Goal: Information Seeking & Learning: Find specific fact

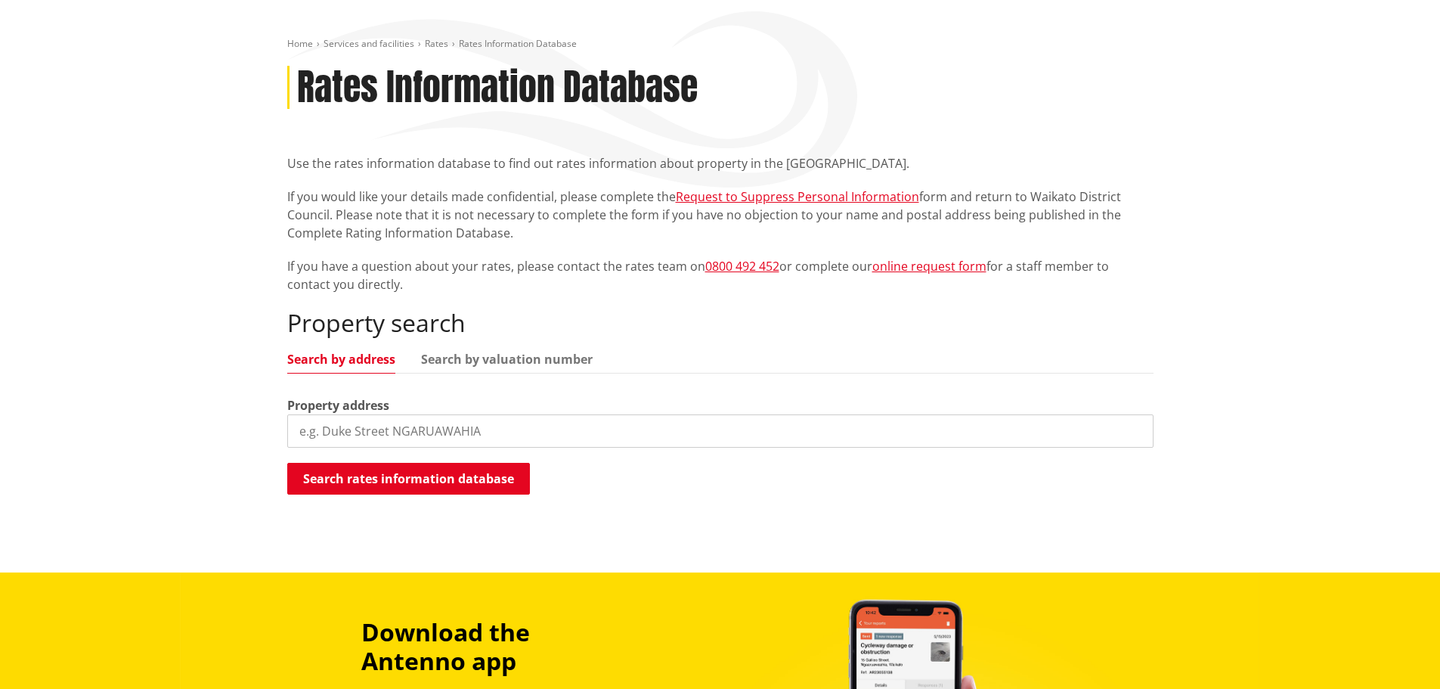
scroll to position [151, 0]
click at [408, 444] on input "search" at bounding box center [720, 430] width 866 height 33
paste input "[STREET_ADDRESS]"
type input "[STREET_ADDRESS]"
click at [433, 479] on button "Search rates information database" at bounding box center [408, 479] width 243 height 32
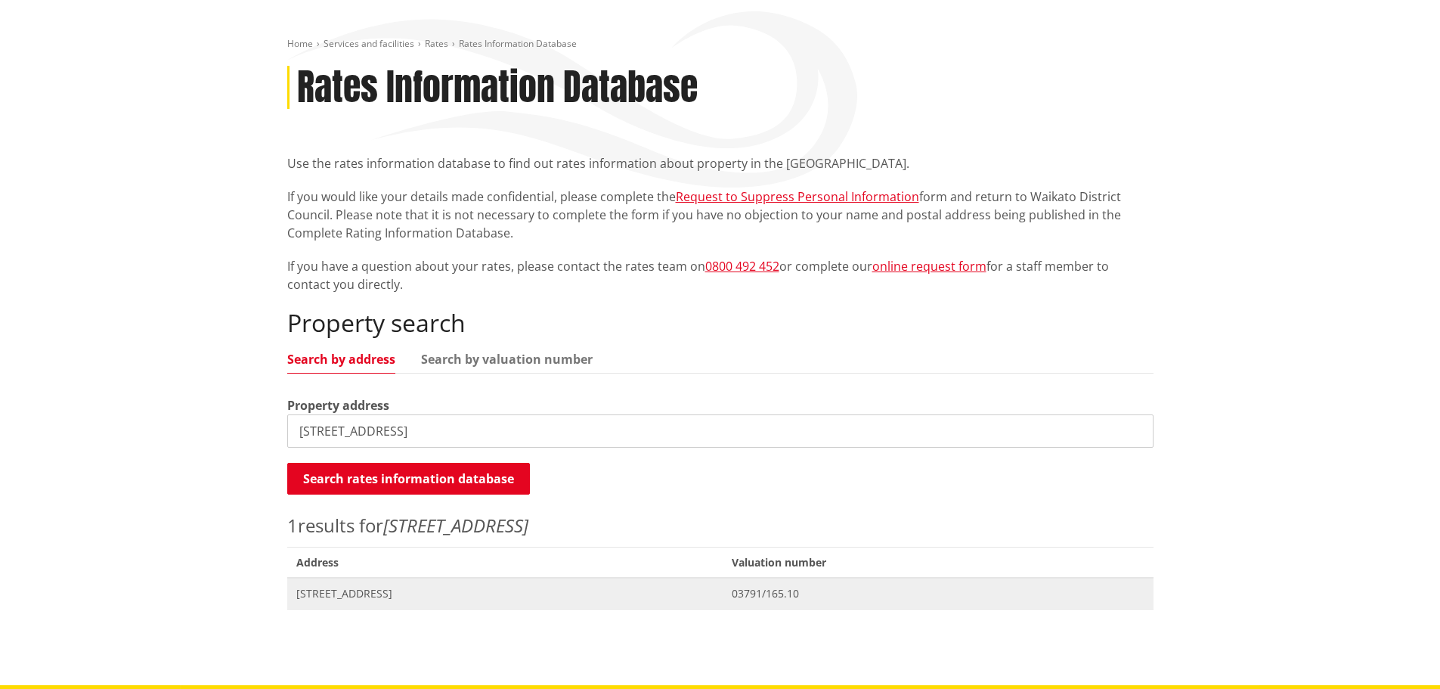
click at [423, 591] on span "[STREET_ADDRESS]" at bounding box center [505, 593] width 418 height 15
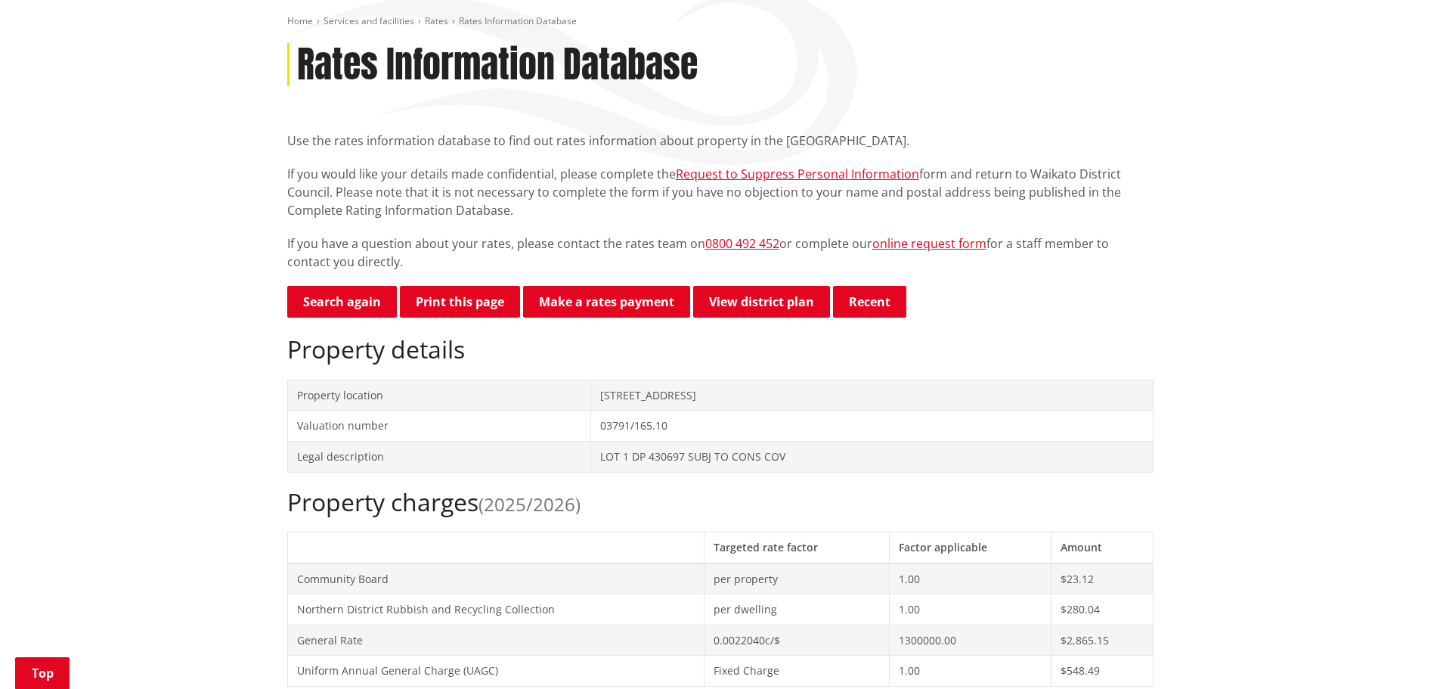
scroll to position [227, 0]
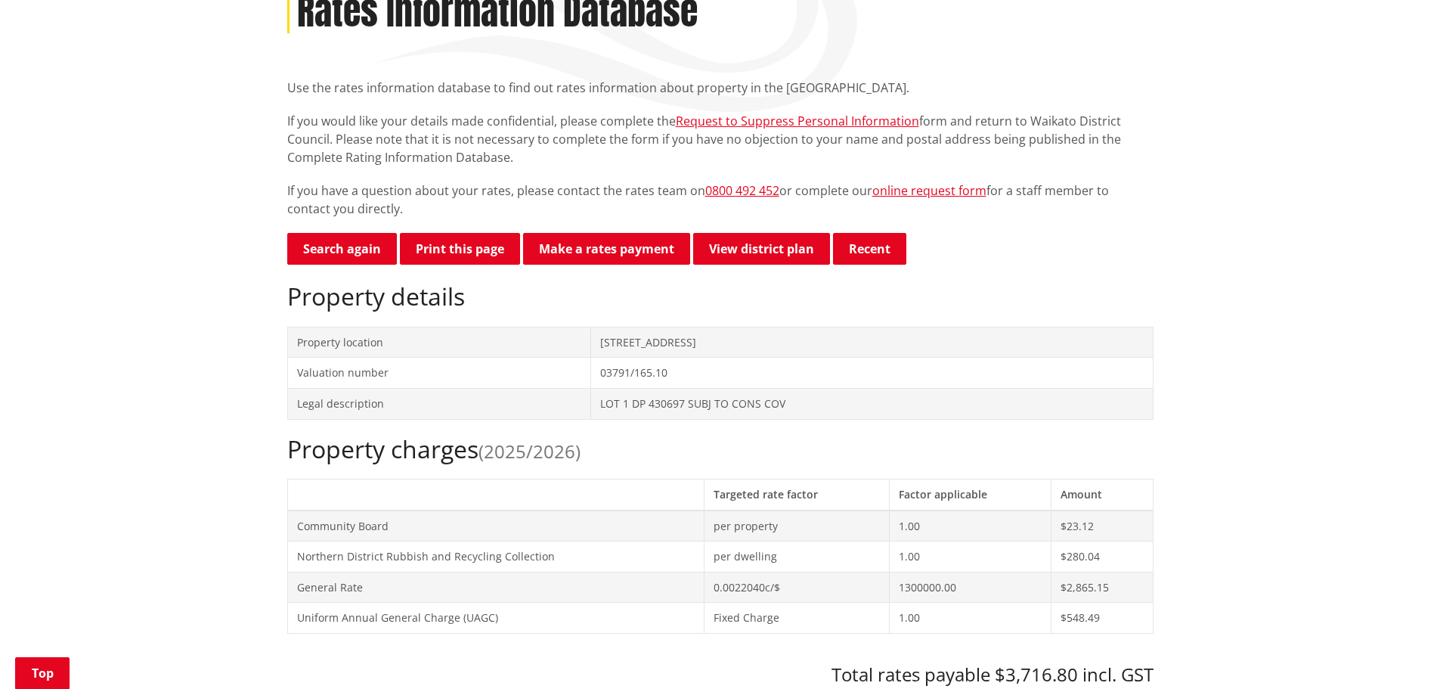
drag, startPoint x: 601, startPoint y: 345, endPoint x: 739, endPoint y: 345, distance: 138.3
click at [739, 345] on td "[STREET_ADDRESS]" at bounding box center [872, 342] width 562 height 31
drag, startPoint x: 1376, startPoint y: 440, endPoint x: 1366, endPoint y: 440, distance: 10.6
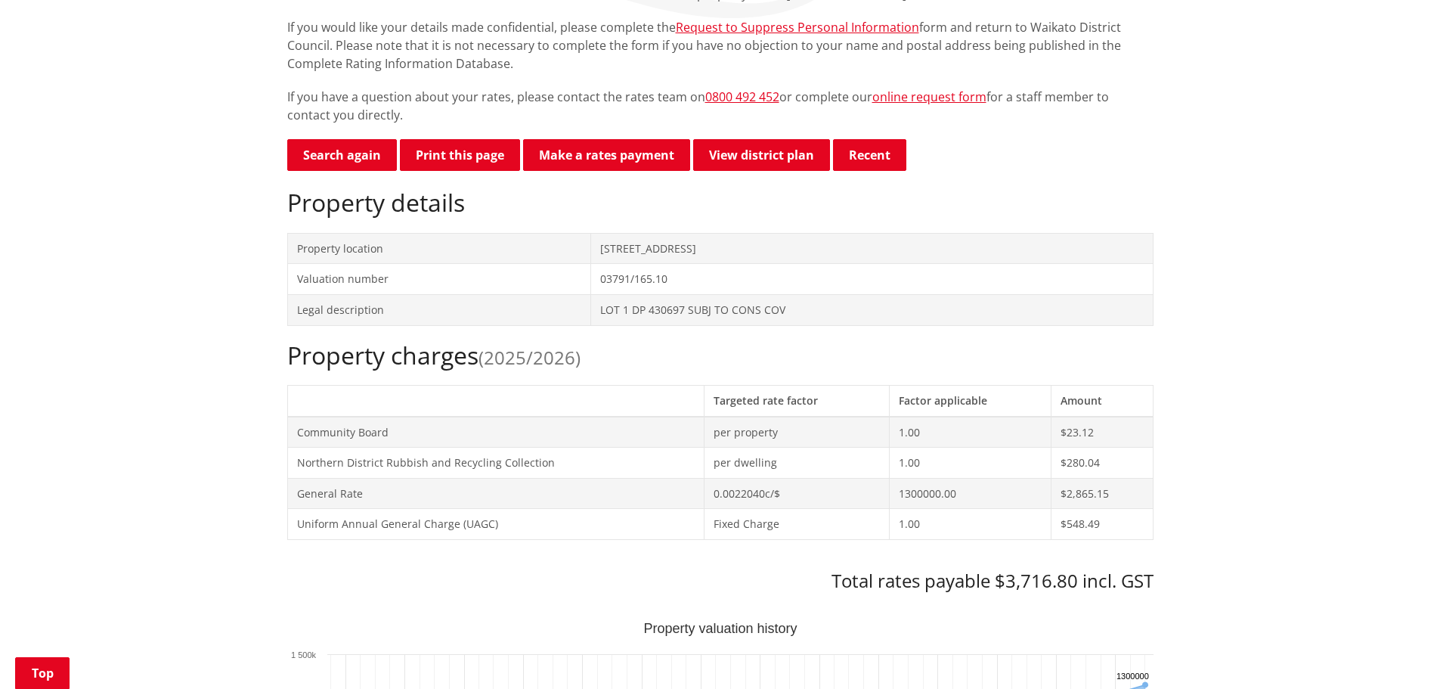
scroll to position [311, 0]
